Goal: Transaction & Acquisition: Obtain resource

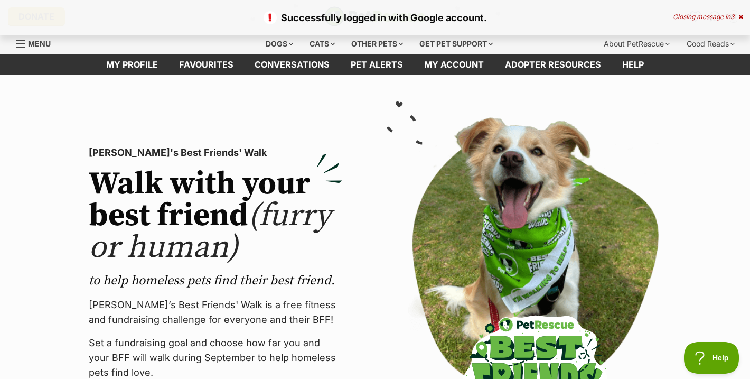
click at [746, 12] on div "Successfully logged in with Google account. Closing message in 3" at bounding box center [375, 17] width 750 height 35
click at [742, 15] on icon at bounding box center [740, 17] width 5 height 6
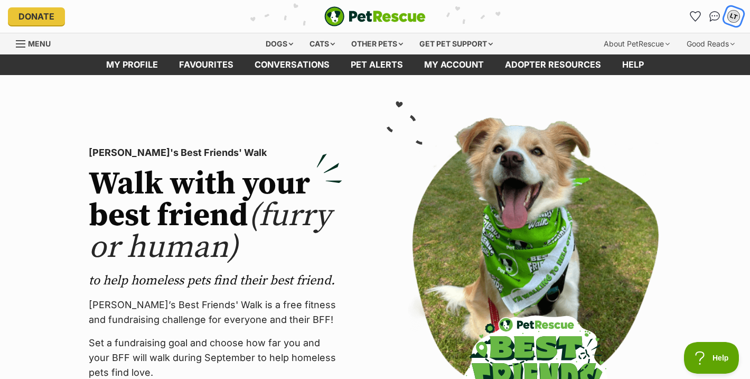
click at [736, 16] on div "LT" at bounding box center [733, 17] width 14 height 14
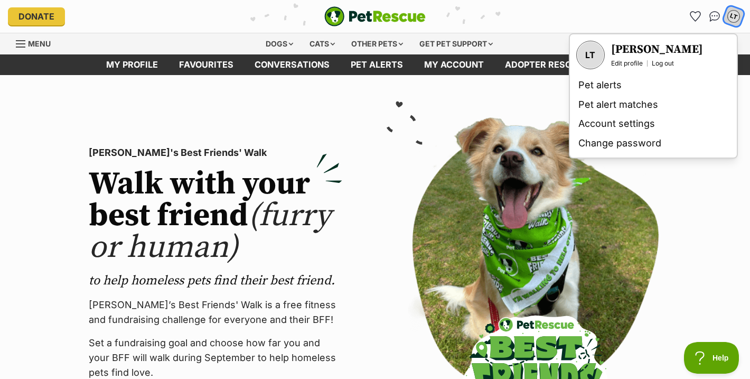
click at [736, 16] on div "LT" at bounding box center [733, 17] width 14 height 14
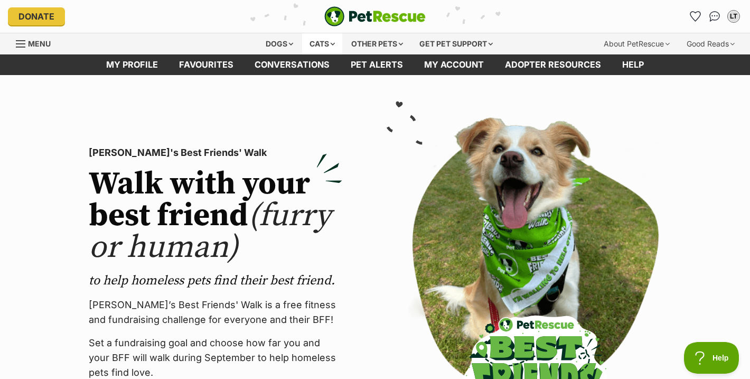
click at [320, 50] on div "Cats" at bounding box center [322, 43] width 40 height 21
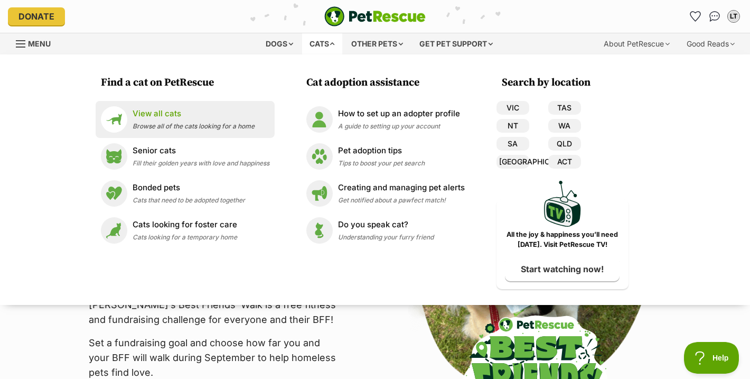
click at [218, 122] on span "Browse all of the cats looking for a home" at bounding box center [194, 126] width 122 height 8
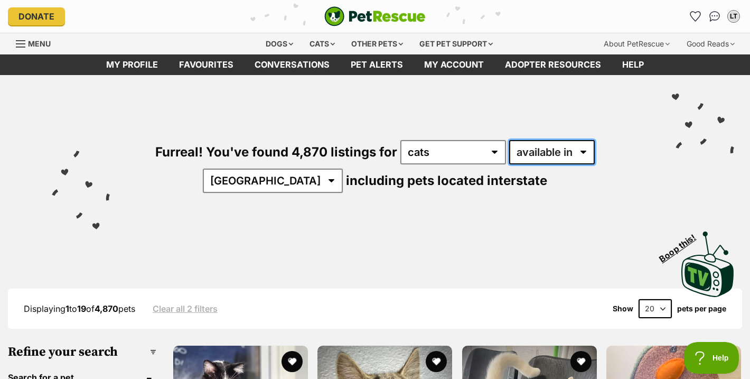
click at [585, 156] on select "available in located in" at bounding box center [552, 152] width 86 height 24
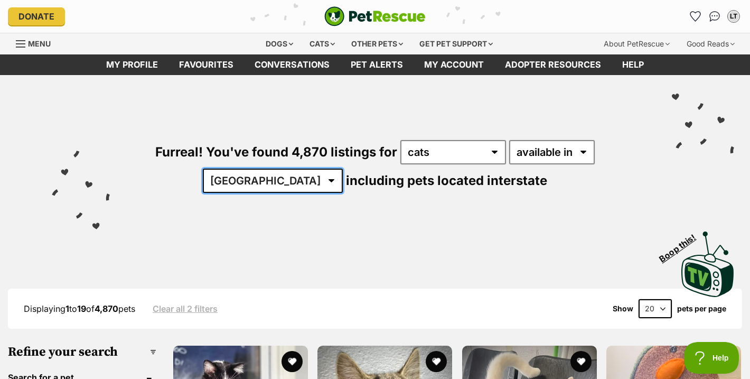
click at [276, 183] on select "Australia ACT NSW NT QLD SA TAS VIC WA" at bounding box center [273, 180] width 140 height 24
select select "VIC"
click at [235, 168] on select "Australia ACT NSW NT QLD SA TAS VIC WA" at bounding box center [273, 180] width 140 height 24
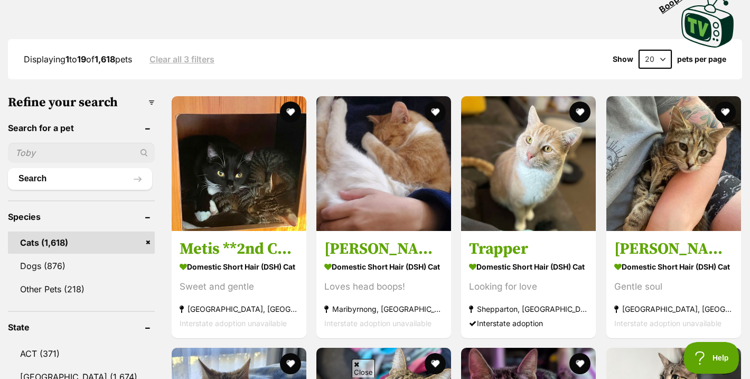
scroll to position [298, 0]
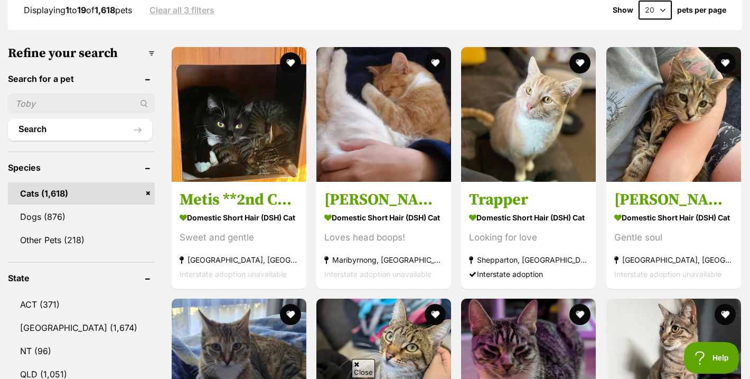
click at [87, 102] on input "text" at bounding box center [81, 103] width 147 height 20
click at [107, 81] on header "Search for a pet" at bounding box center [81, 79] width 147 height 10
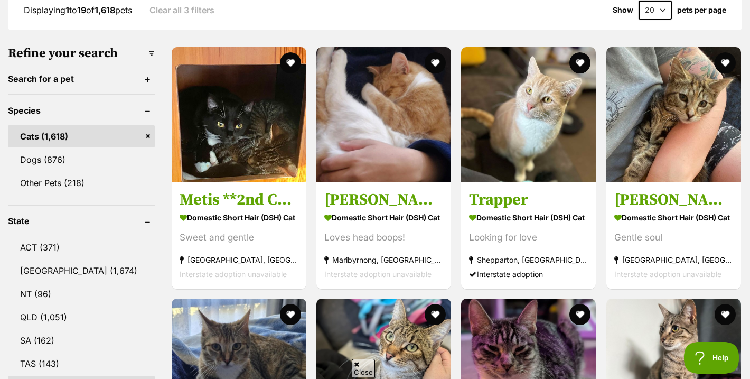
click at [107, 81] on header "Search for a pet" at bounding box center [81, 79] width 147 height 10
